Goal: Check status: Check status

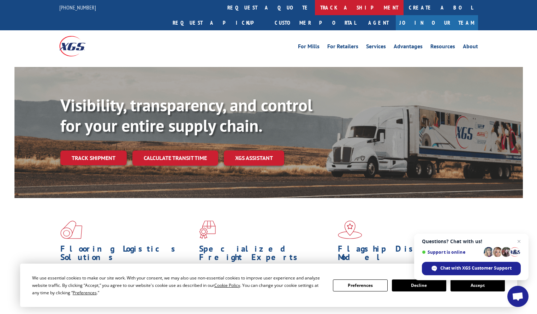
click at [315, 11] on link "track a shipment" at bounding box center [359, 7] width 89 height 15
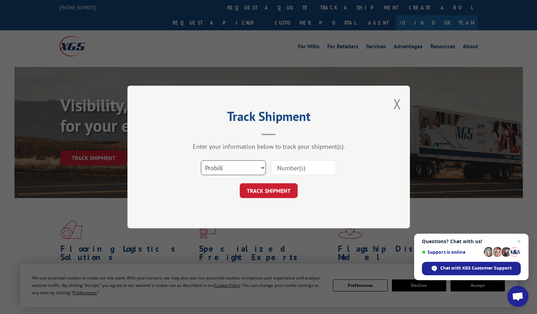
click at [225, 167] on select "Select category... Probill BOL PO" at bounding box center [233, 168] width 65 height 15
select select "po"
click at [201, 161] on select "Select category... Probill BOL PO" at bounding box center [233, 168] width 65 height 15
click at [284, 166] on input at bounding box center [303, 168] width 65 height 15
paste input "35523497"
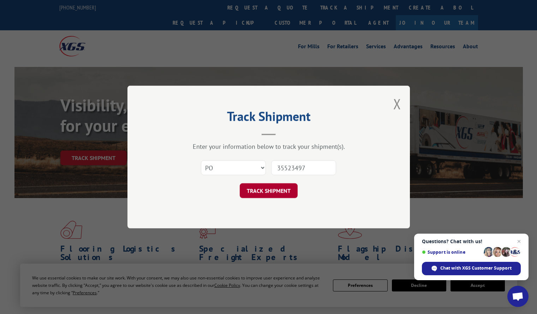
type input "35523497"
click at [281, 186] on button "TRACK SHIPMENT" at bounding box center [269, 190] width 58 height 15
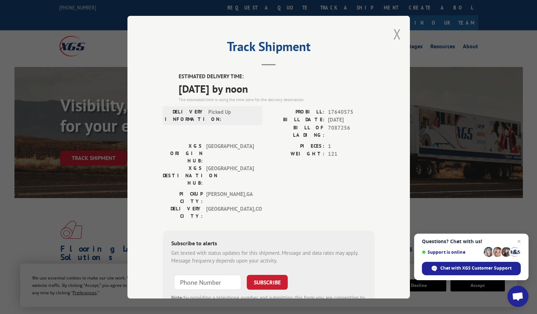
click at [393, 33] on button "Close modal" at bounding box center [397, 34] width 8 height 19
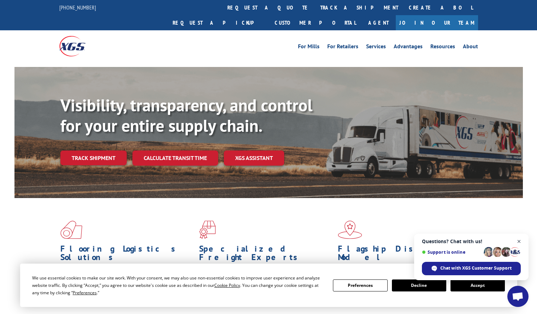
click at [517, 240] on span "Close chat" at bounding box center [518, 241] width 9 height 9
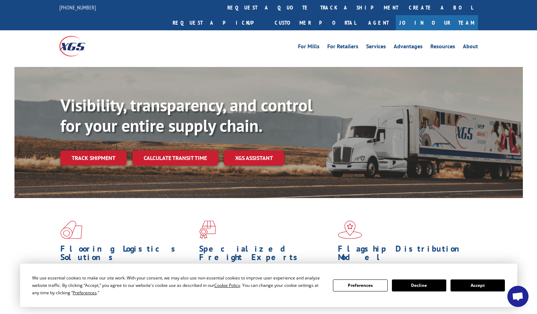
click at [482, 284] on button "Accept" at bounding box center [477, 286] width 54 height 12
